Goal: Transaction & Acquisition: Download file/media

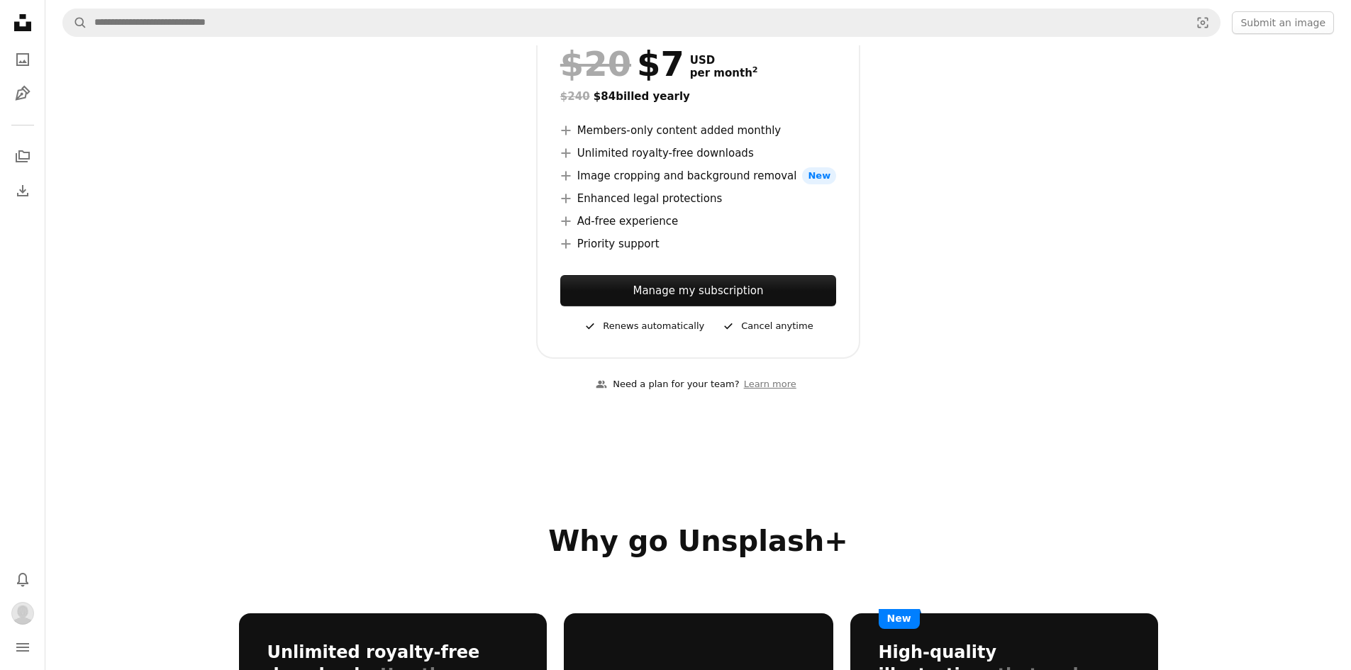
scroll to position [284, 0]
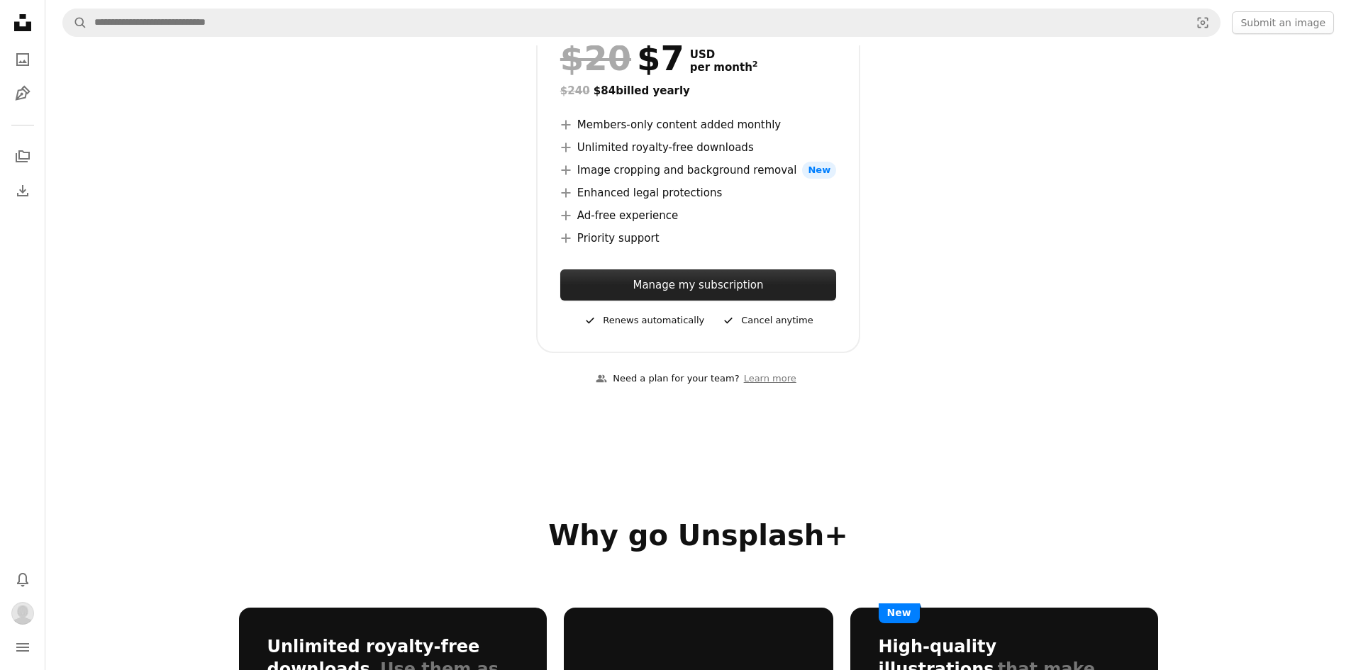
click at [733, 291] on link "Manage my subscription" at bounding box center [698, 285] width 276 height 31
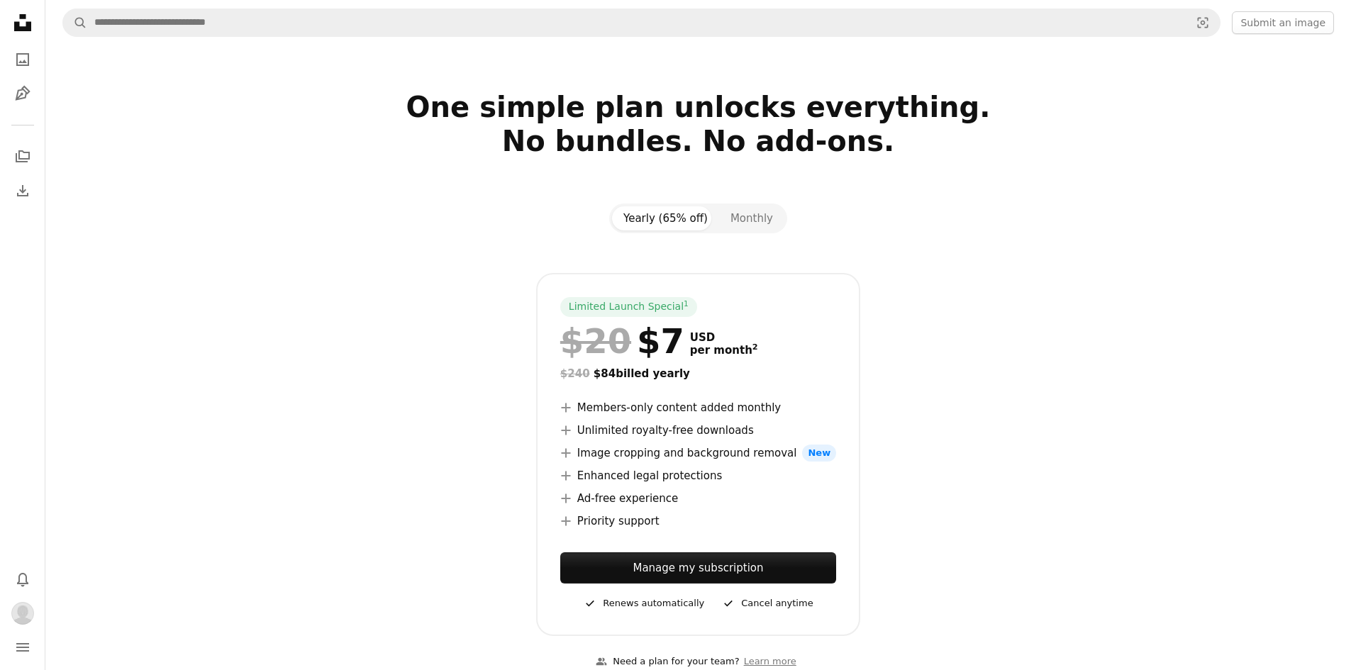
scroll to position [0, 0]
click at [23, 21] on icon "Unsplash logo Unsplash Home" at bounding box center [23, 23] width 28 height 28
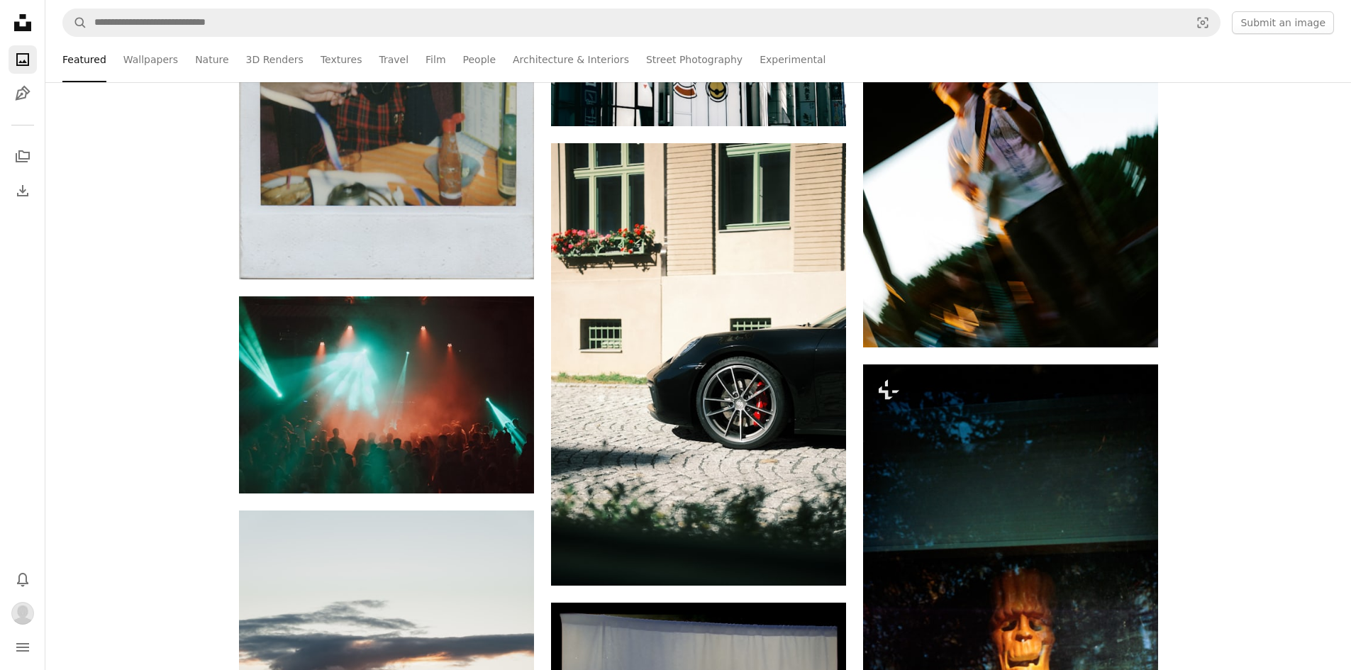
scroll to position [8724, 0]
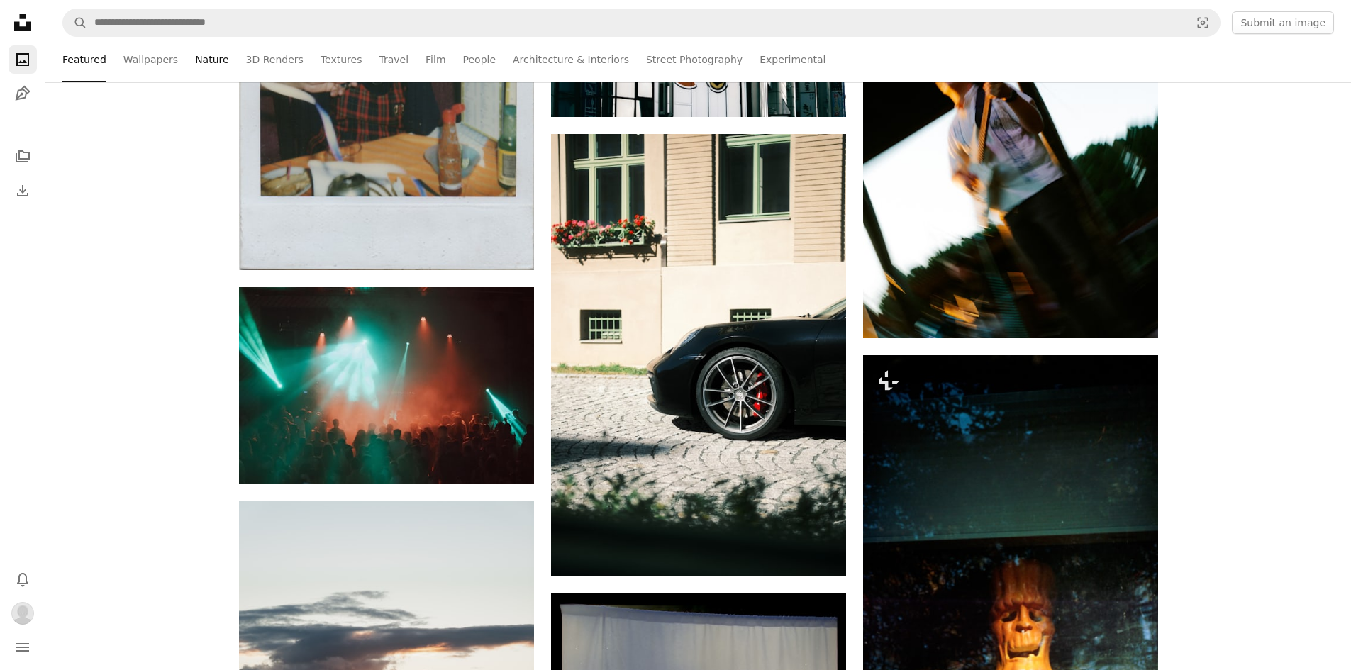
click at [205, 57] on link "Nature" at bounding box center [211, 59] width 33 height 45
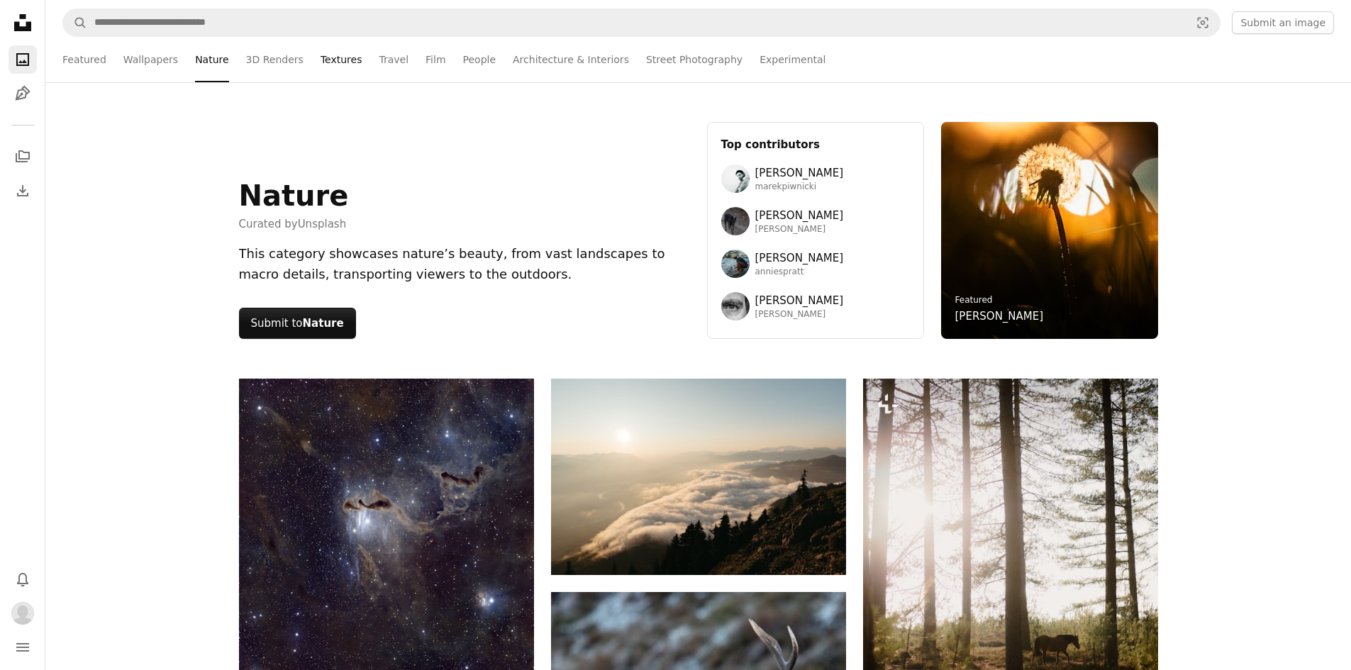
click at [321, 59] on link "Textures" at bounding box center [342, 59] width 42 height 45
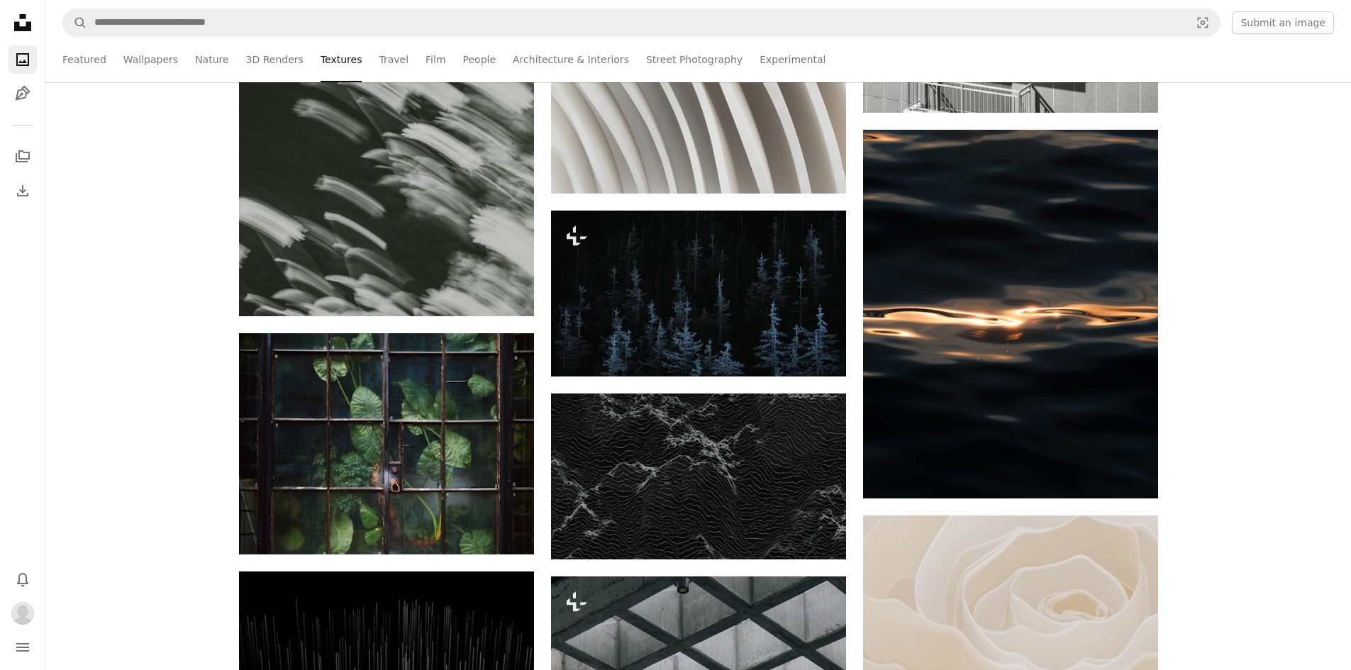
scroll to position [8298, 0]
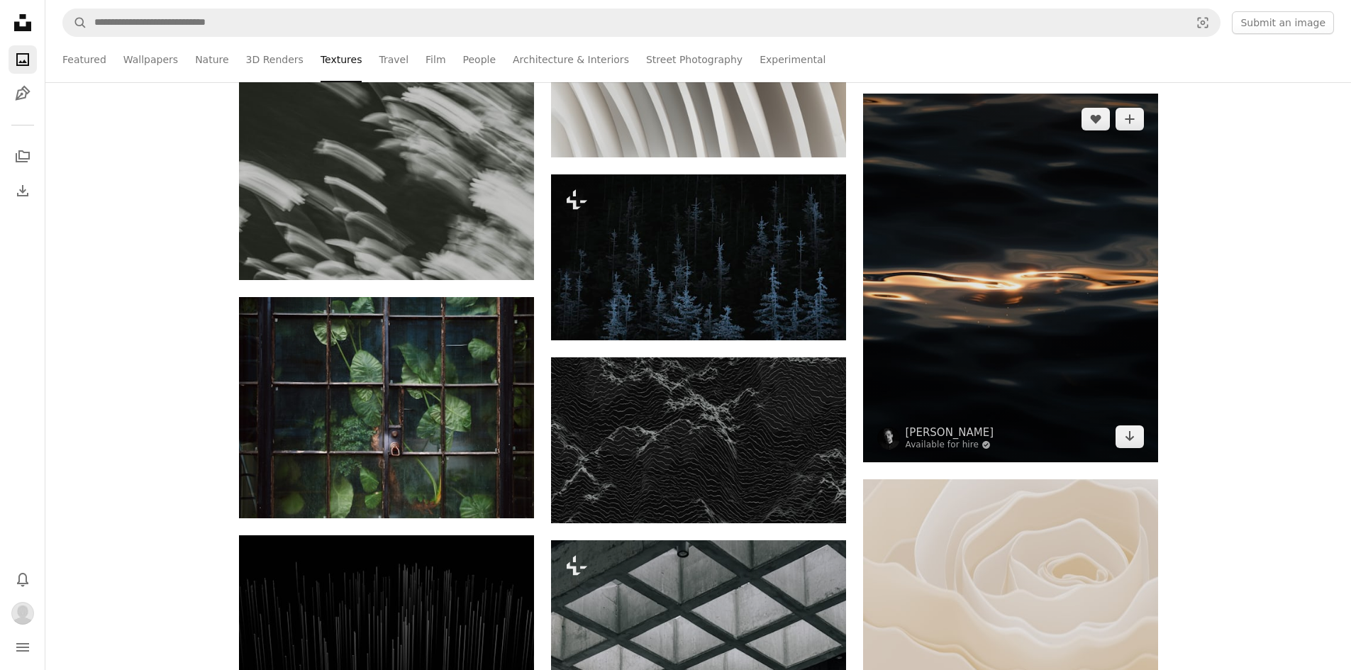
click at [955, 233] on img at bounding box center [1010, 278] width 295 height 369
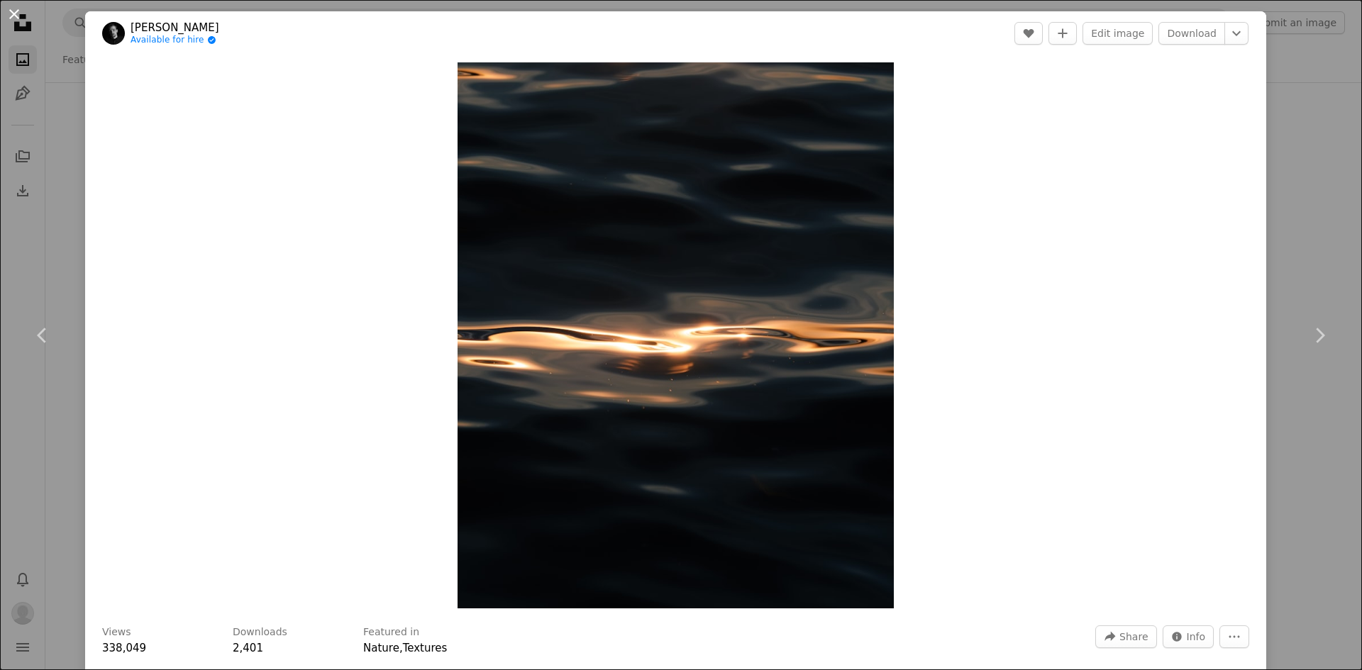
click at [18, 13] on button "An X shape" at bounding box center [14, 14] width 17 height 17
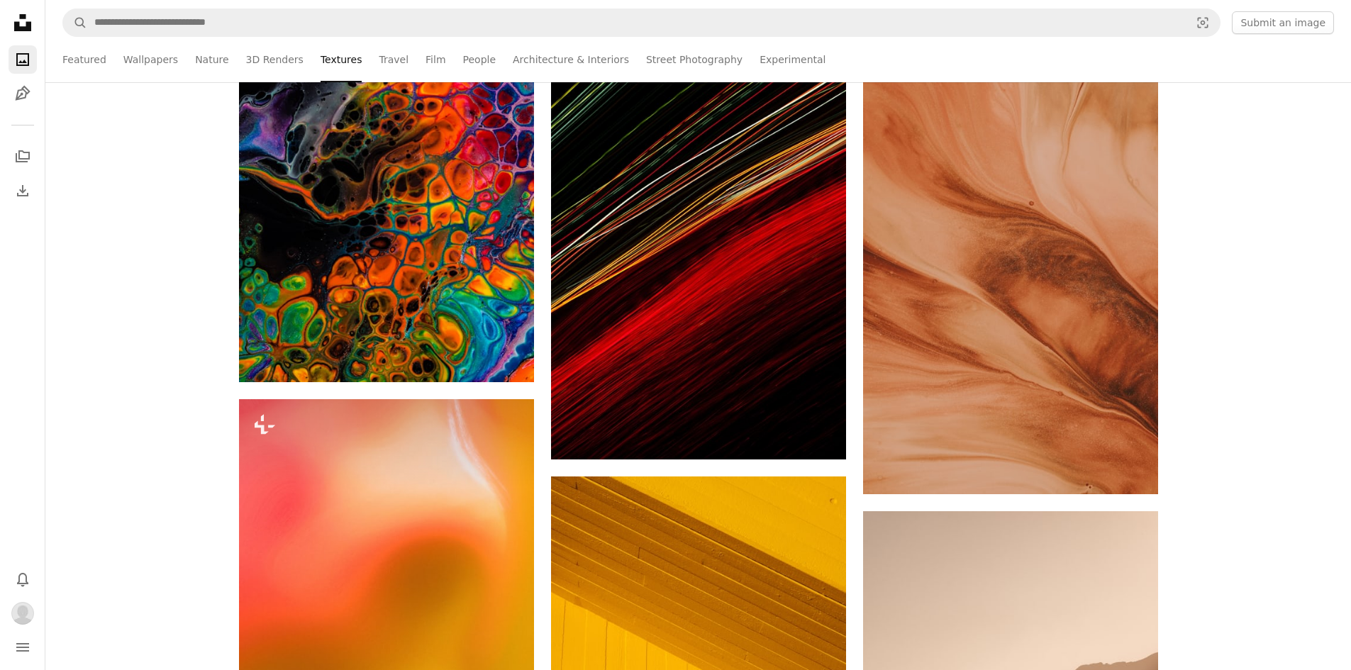
scroll to position [10426, 0]
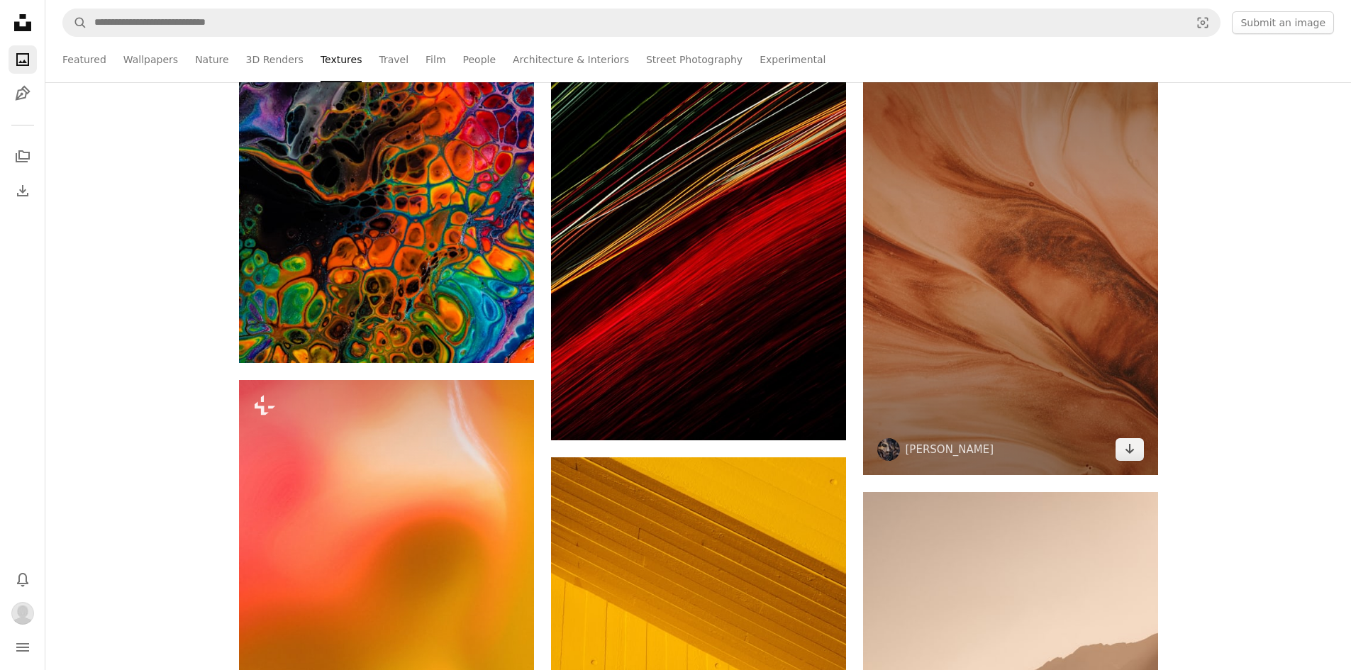
click at [933, 226] on img at bounding box center [1010, 254] width 295 height 443
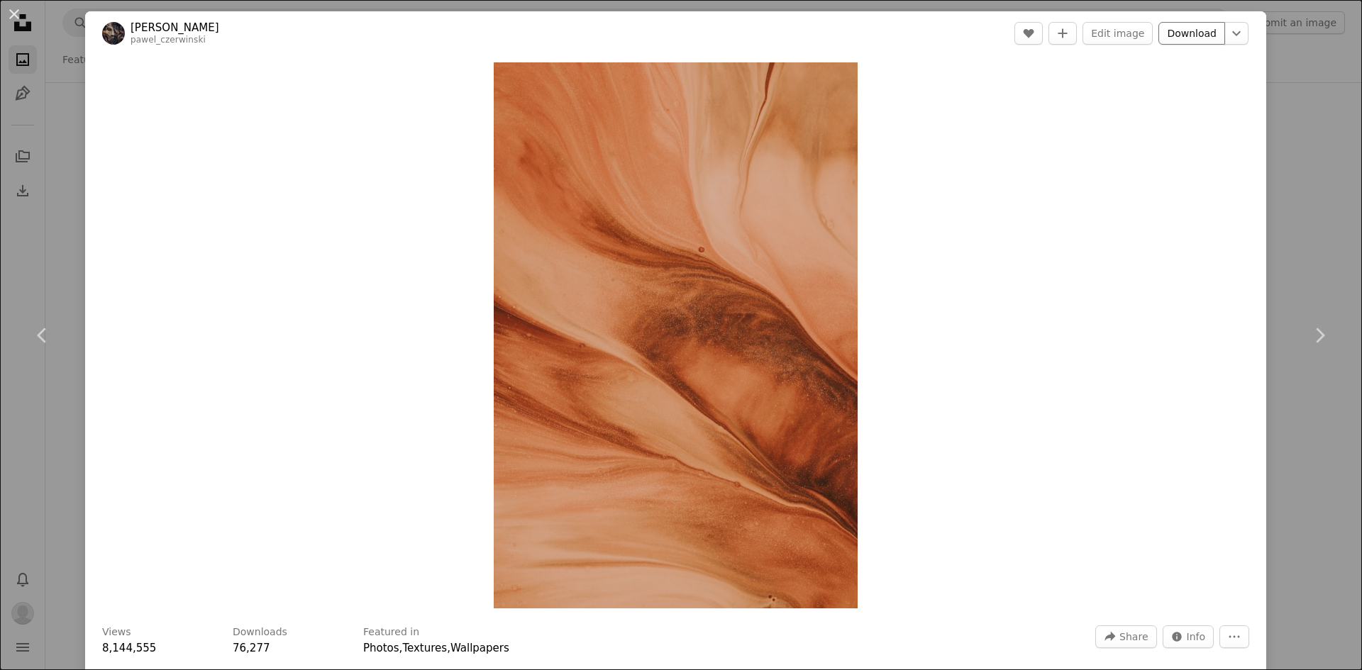
click at [1167, 29] on link "Download" at bounding box center [1191, 33] width 67 height 23
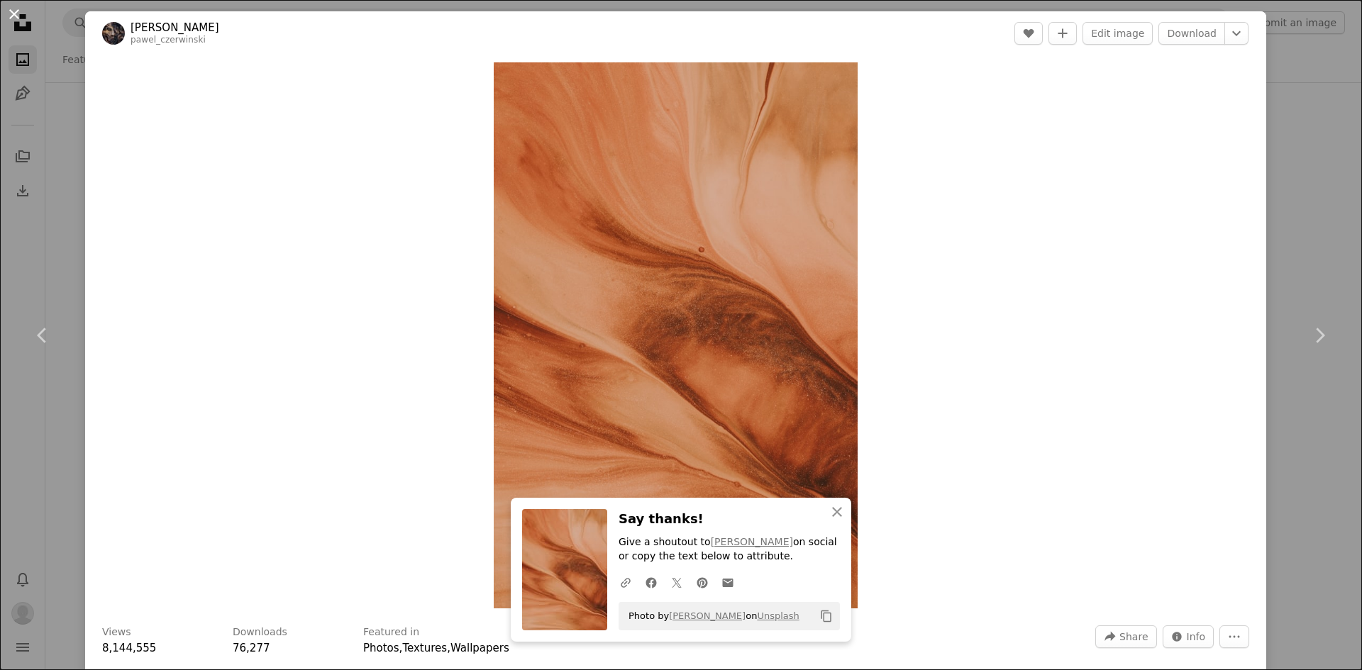
click at [22, 14] on button "An X shape" at bounding box center [14, 14] width 17 height 17
